Goal: Task Accomplishment & Management: Use online tool/utility

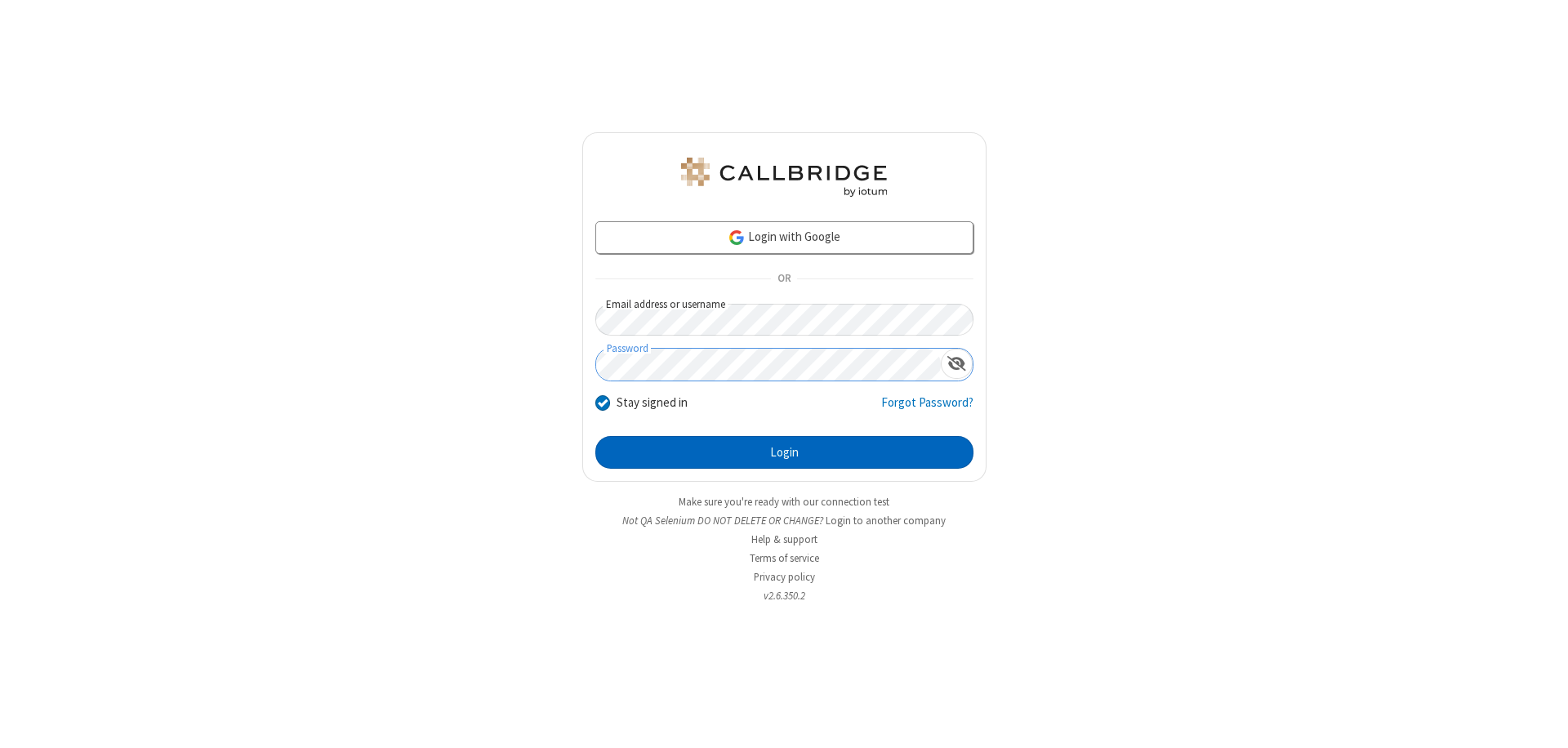
click at [784, 452] on button "Login" at bounding box center [784, 452] width 378 height 33
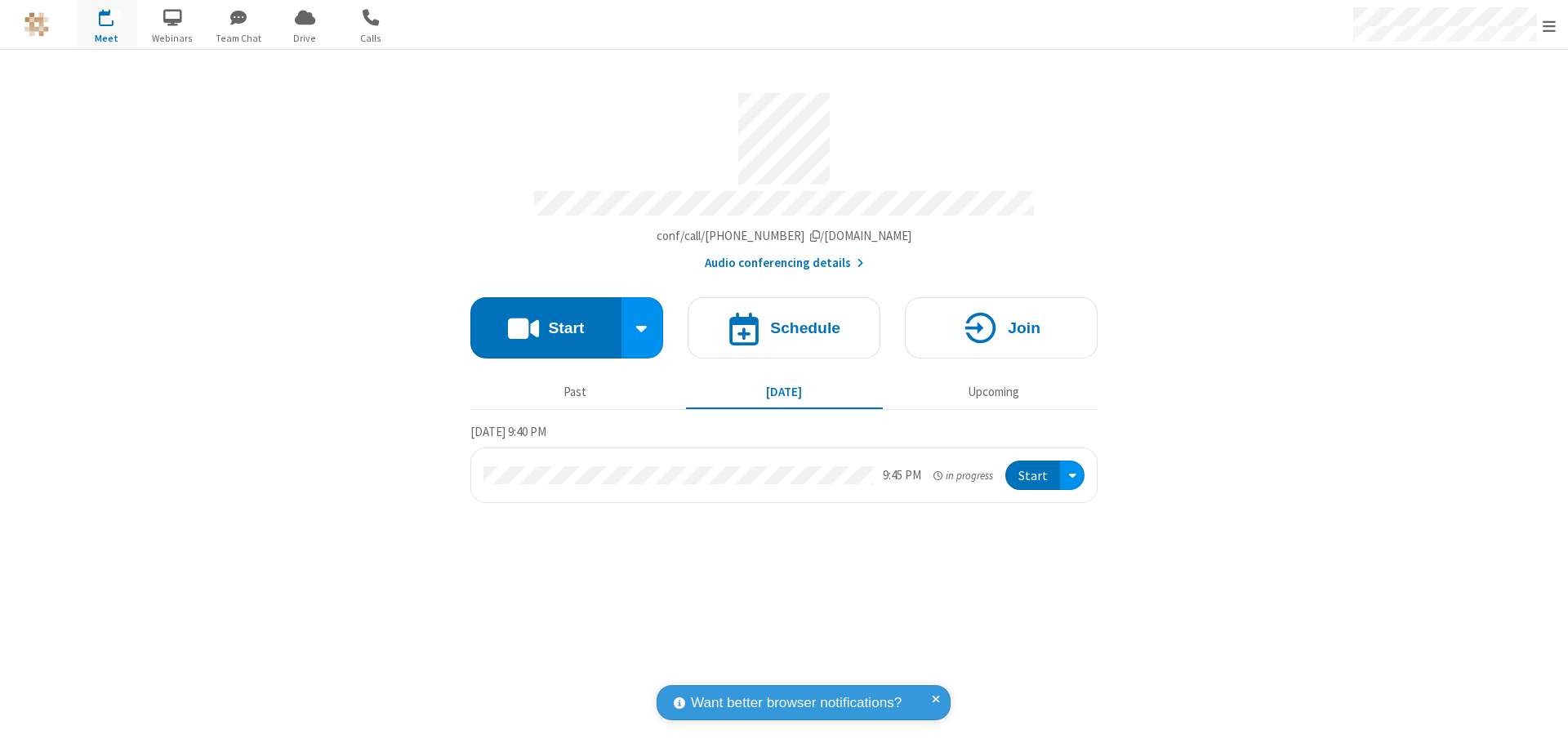
click at [1549, 25] on span "Open menu" at bounding box center [1549, 25] width 13 height 16
click at [305, 37] on span "Drive" at bounding box center [305, 38] width 61 height 14
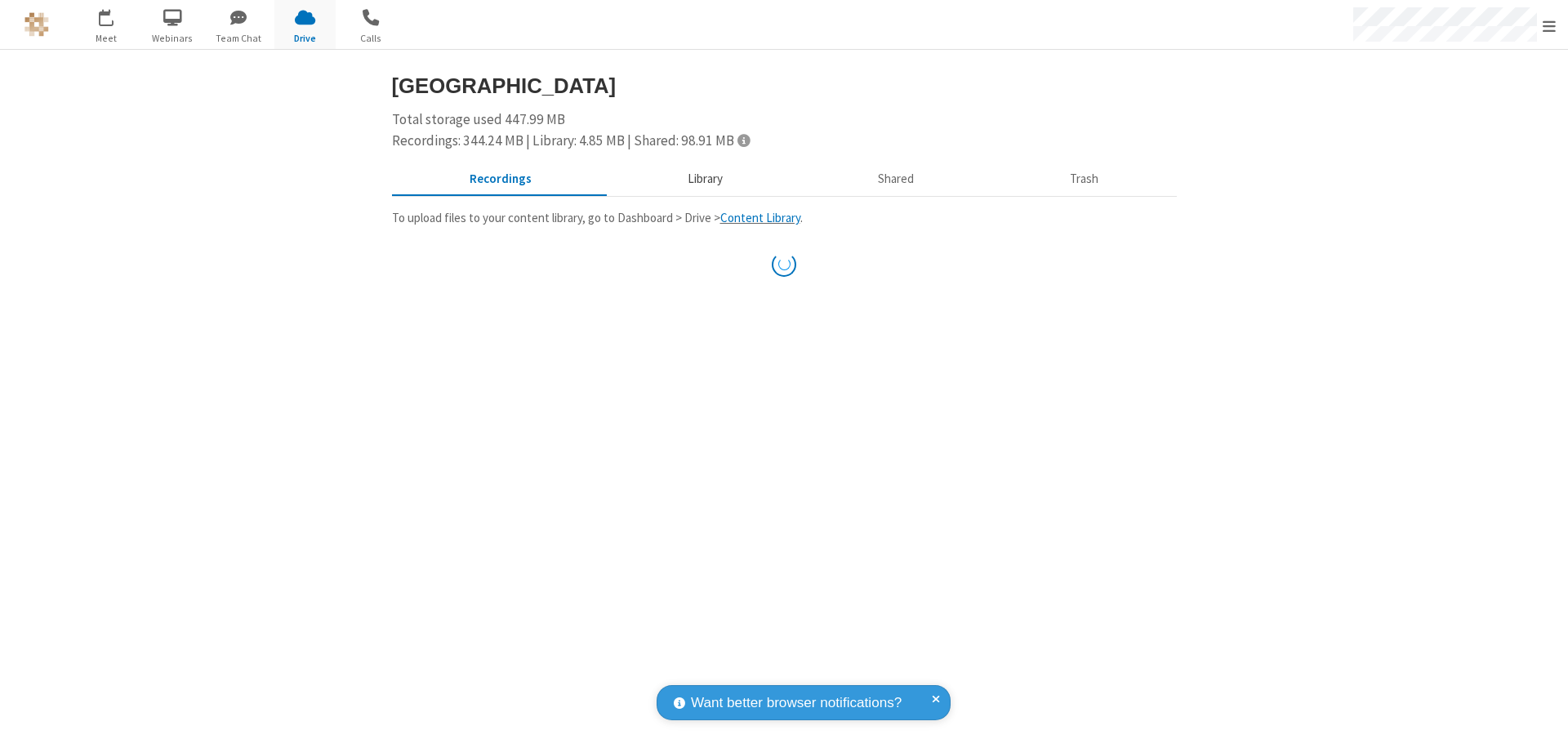
click at [702, 179] on button "Library" at bounding box center [705, 180] width 191 height 31
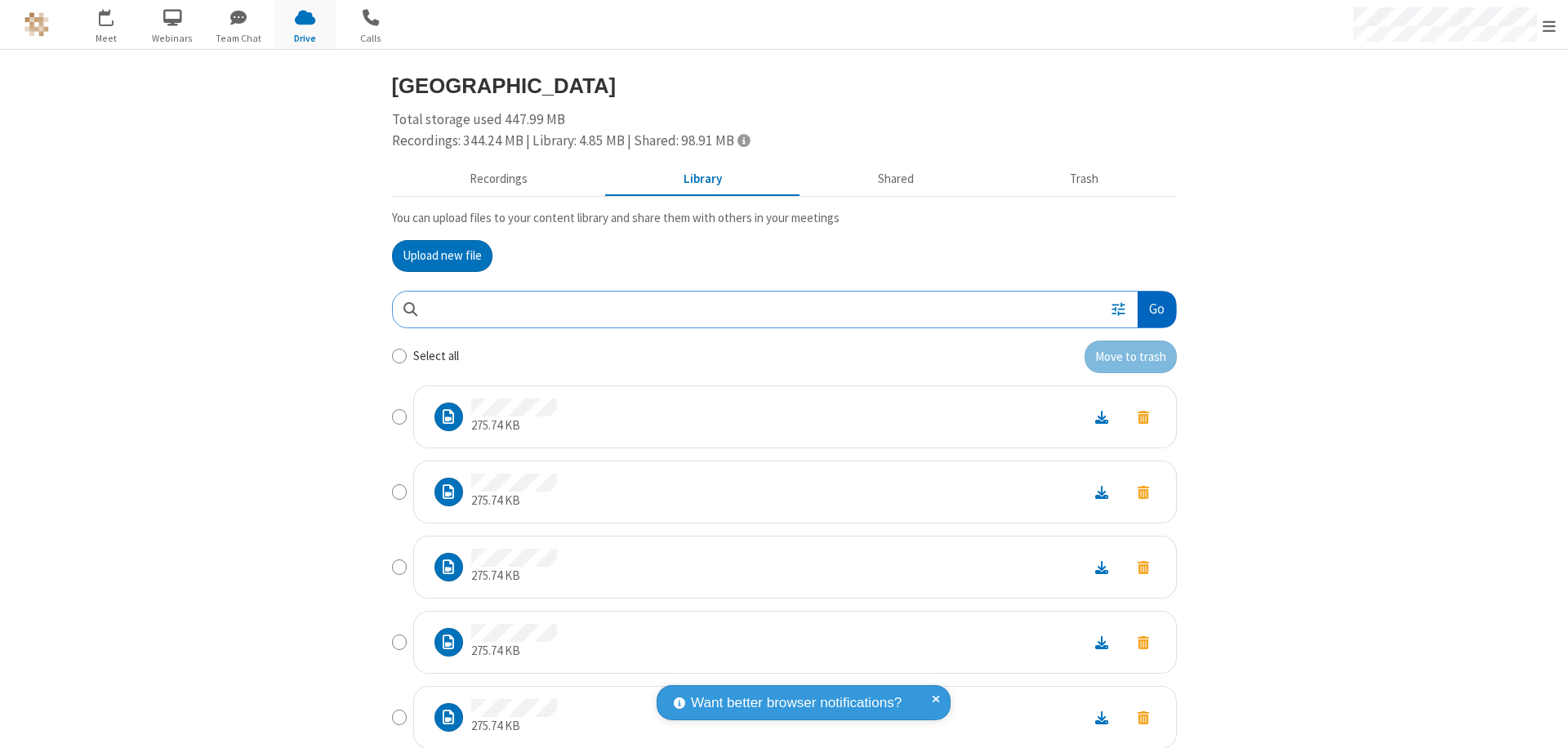
click at [1150, 308] on button "Go" at bounding box center [1156, 309] width 37 height 36
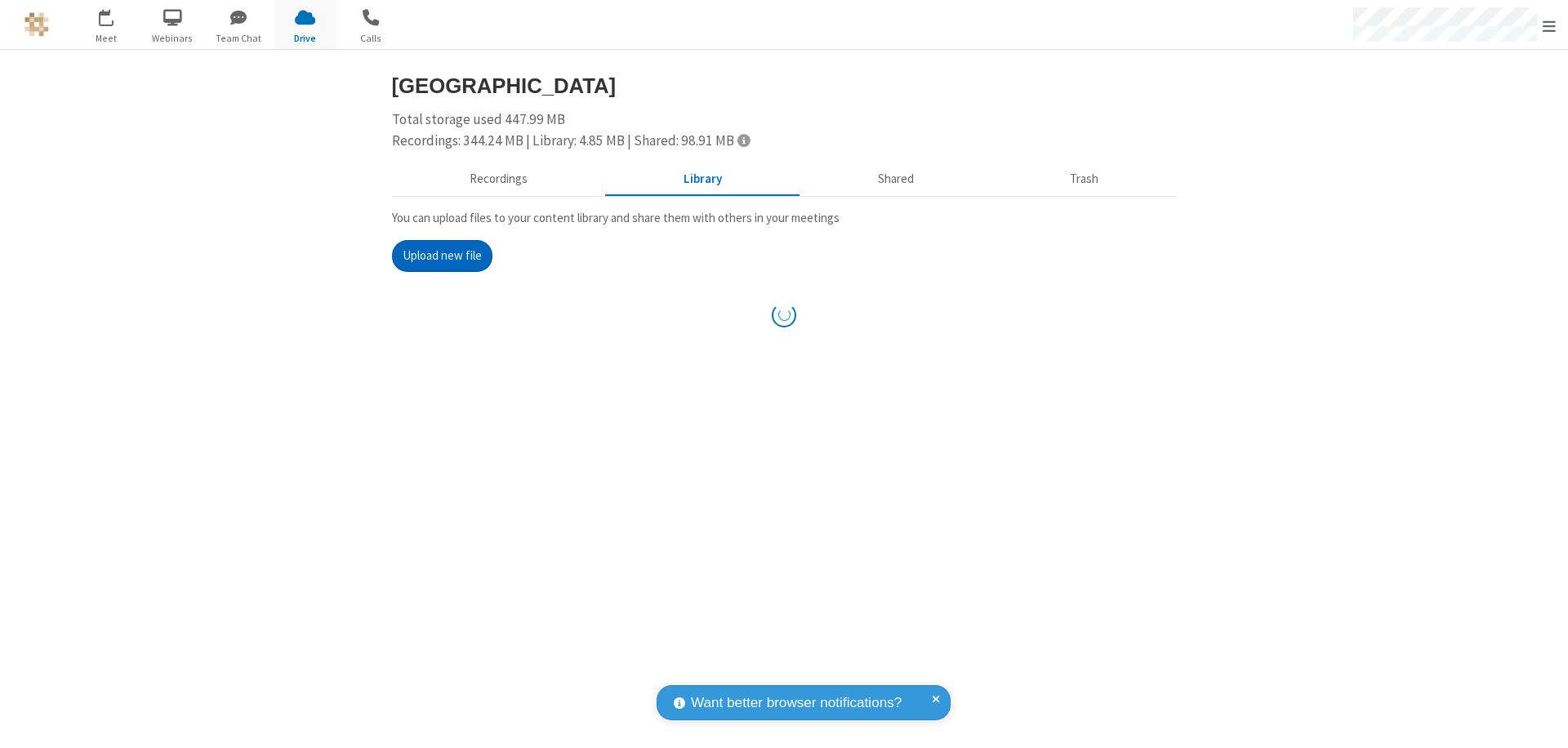
click at [435, 256] on button "Upload new file" at bounding box center [442, 256] width 101 height 33
